Goal: Information Seeking & Learning: Learn about a topic

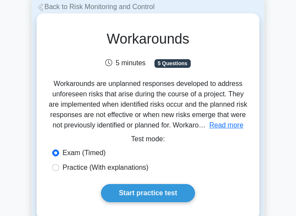
scroll to position [43, 0]
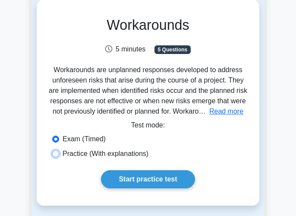
click at [57, 152] on input "Practice (With explanations)" at bounding box center [55, 153] width 7 height 7
radio input "true"
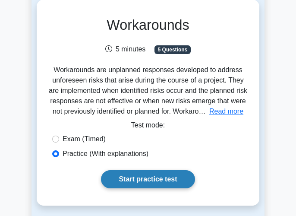
click at [139, 177] on link "Start practice test" at bounding box center [148, 179] width 94 height 18
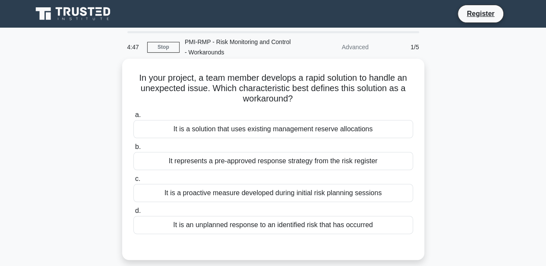
scroll to position [43, 0]
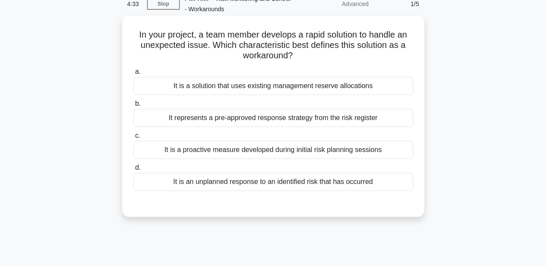
click at [218, 149] on div "It is a proactive measure developed during initial risk planning sessions" at bounding box center [273, 150] width 280 height 18
click at [133, 139] on input "c. It is a proactive measure developed during initial risk planning sessions" at bounding box center [133, 136] width 0 height 6
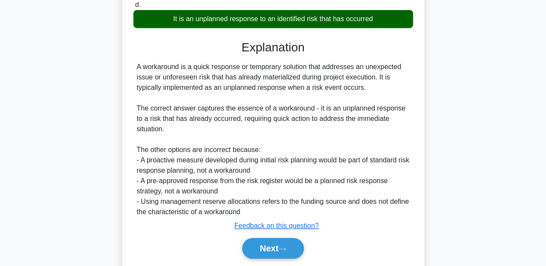
scroll to position [216, 0]
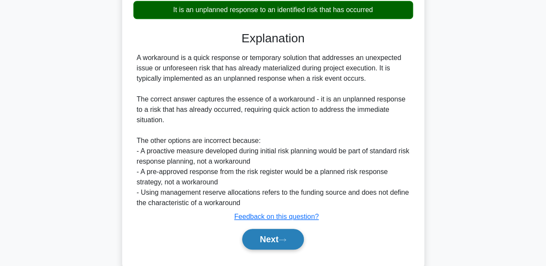
click at [282, 215] on button "Next" at bounding box center [273, 239] width 62 height 21
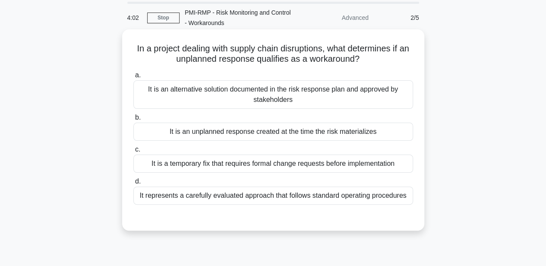
scroll to position [43, 0]
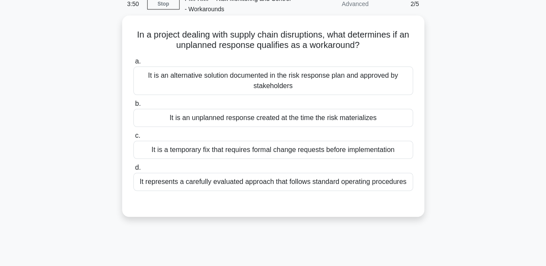
click at [290, 183] on div "It represents a carefully evaluated approach that follows standard operating pr…" at bounding box center [273, 182] width 280 height 18
click at [161, 185] on div "It represents a carefully evaluated approach that follows standard operating pr…" at bounding box center [273, 182] width 280 height 18
click at [133, 171] on input "d. It represents a carefully evaluated approach that follows standard operating…" at bounding box center [133, 168] width 0 height 6
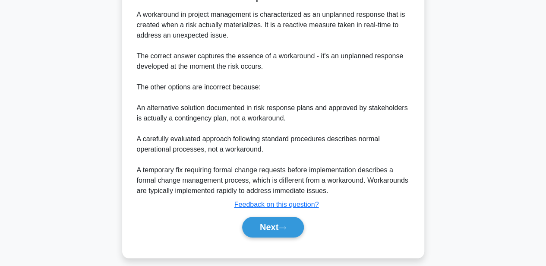
scroll to position [277, 0]
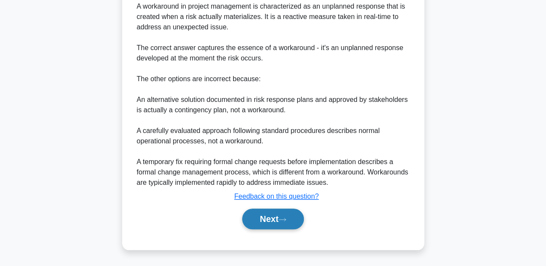
click at [264, 215] on button "Next" at bounding box center [273, 219] width 62 height 21
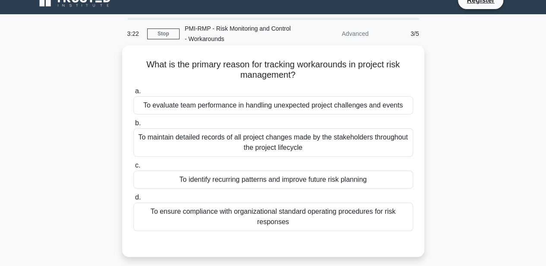
scroll to position [0, 0]
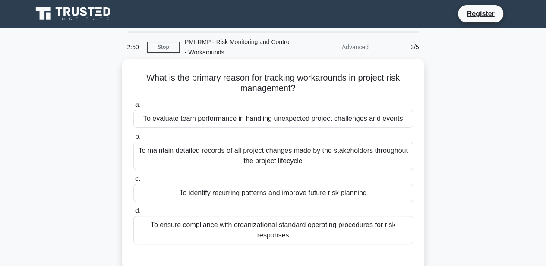
click at [183, 196] on div "To identify recurring patterns and improve future risk planning" at bounding box center [273, 193] width 280 height 18
click at [133, 182] on input "c. To identify recurring patterns and improve future risk planning" at bounding box center [133, 179] width 0 height 6
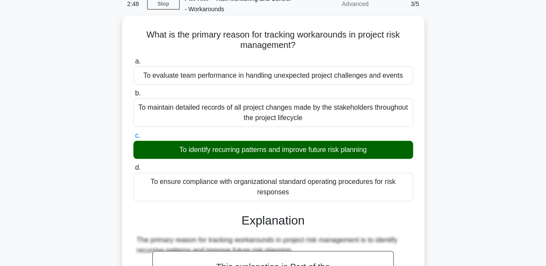
scroll to position [130, 0]
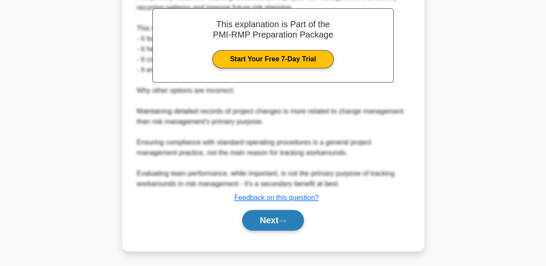
click at [287, 215] on button "Next" at bounding box center [273, 220] width 62 height 21
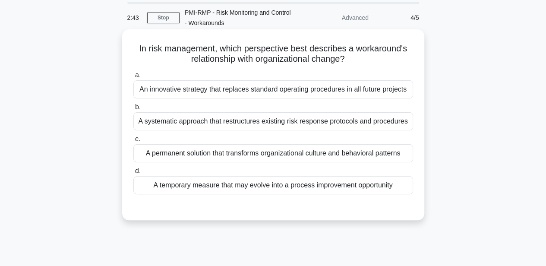
scroll to position [43, 0]
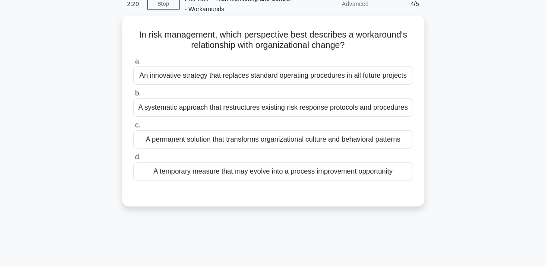
click at [205, 169] on div "A temporary measure that may evolve into a process improvement opportunity" at bounding box center [273, 171] width 280 height 18
click at [133, 160] on input "d. A temporary measure that may evolve into a process improvement opportunity" at bounding box center [133, 158] width 0 height 6
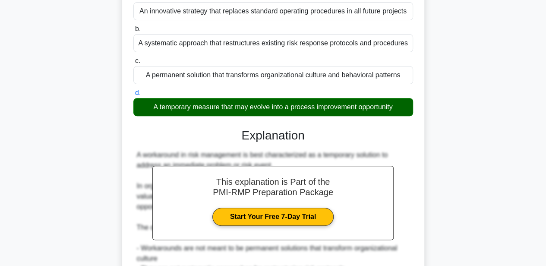
scroll to position [255, 0]
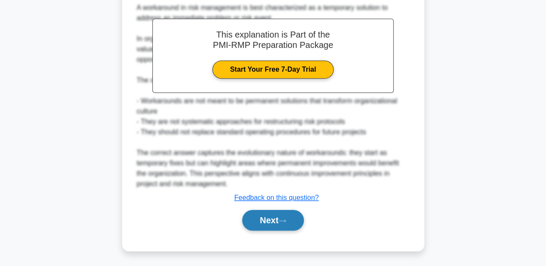
click at [299, 215] on button "Next" at bounding box center [273, 220] width 62 height 21
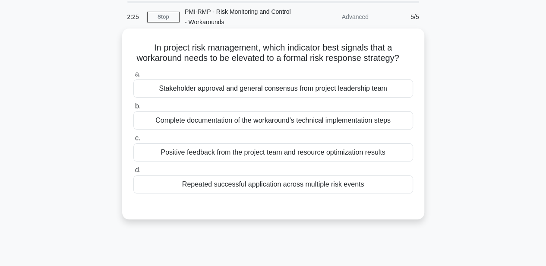
scroll to position [43, 0]
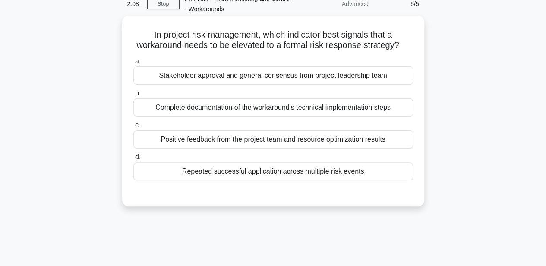
click at [269, 142] on div "Positive feedback from the project team and resource optimization results" at bounding box center [273, 139] width 280 height 18
click at [133, 128] on input "c. Positive feedback from the project team and resource optimization results" at bounding box center [133, 126] width 0 height 6
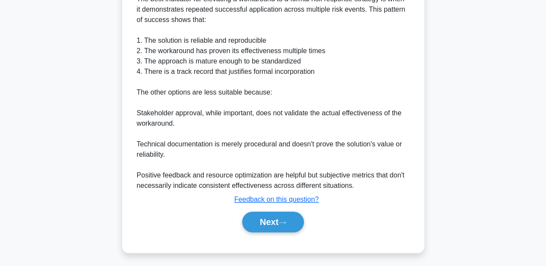
scroll to position [266, 0]
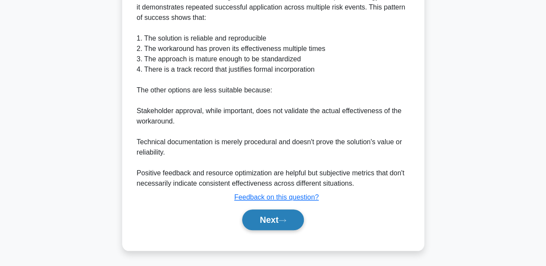
click at [284, 215] on icon at bounding box center [282, 220] width 8 height 5
